Goal: Obtain resource: Download file/media

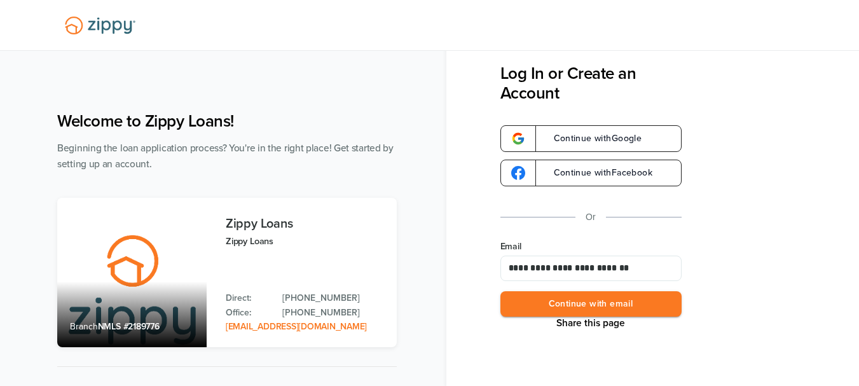
type input "**********"
click at [501, 291] on button "Continue with email" at bounding box center [591, 304] width 181 height 26
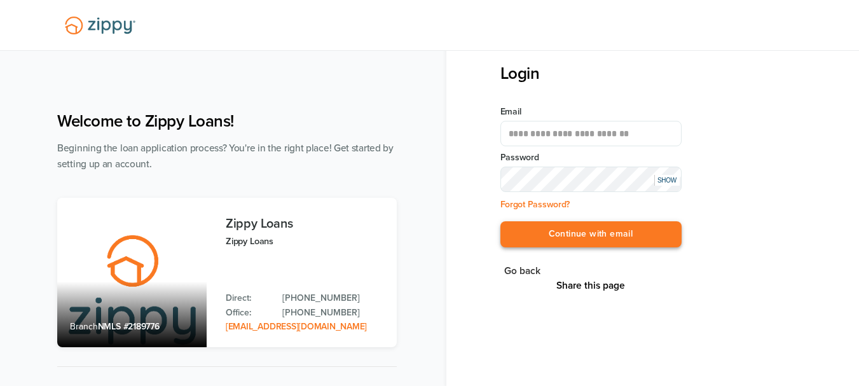
click at [656, 231] on button "Continue with email" at bounding box center [591, 234] width 181 height 26
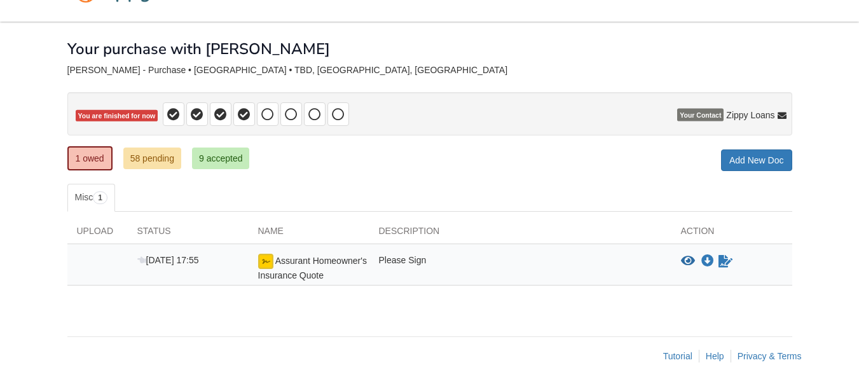
scroll to position [38, 0]
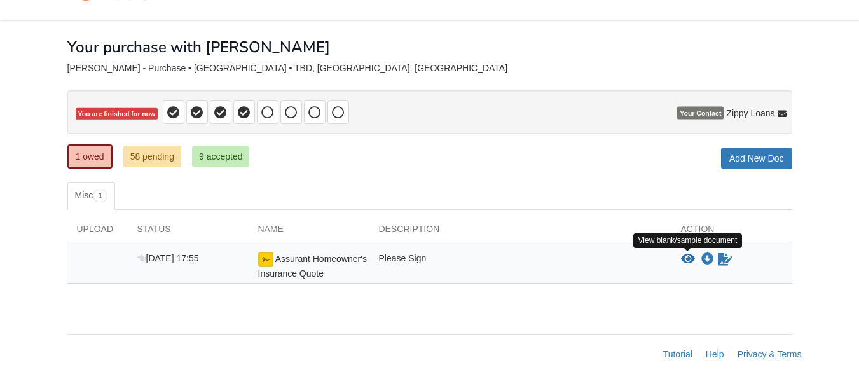
click at [686, 258] on icon "View Assurant Homeowner's Insurance Quote" at bounding box center [688, 259] width 14 height 13
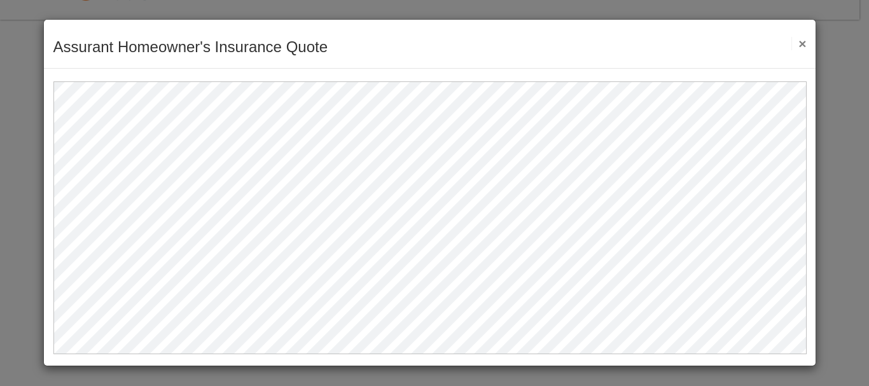
click at [799, 41] on button "×" at bounding box center [798, 43] width 15 height 13
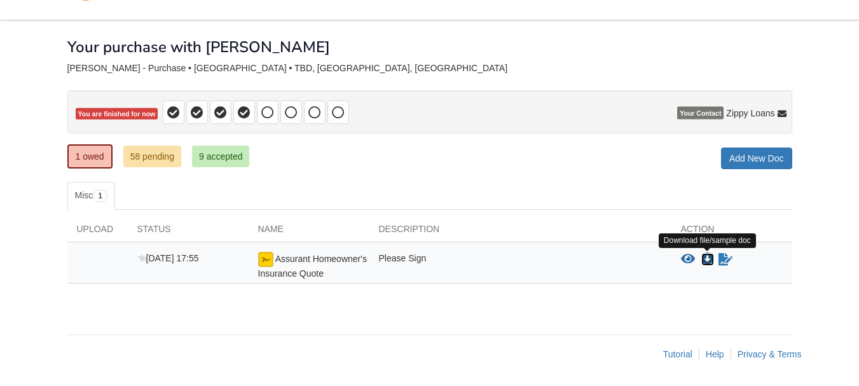
click at [705, 256] on icon "Download Assurant Homeowner's Insurance Quote" at bounding box center [708, 259] width 13 height 13
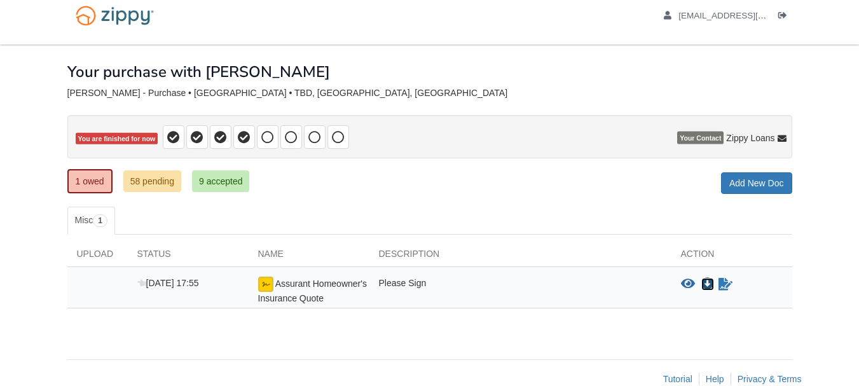
scroll to position [0, 0]
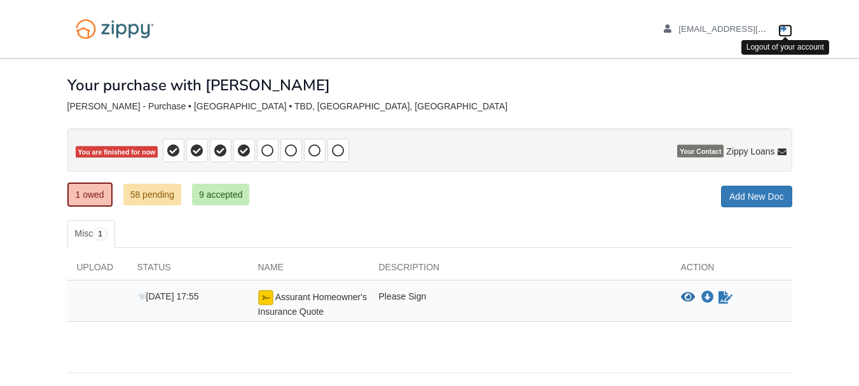
click at [781, 27] on icon "Log out" at bounding box center [783, 29] width 9 height 9
